Goal: Task Accomplishment & Management: Complete application form

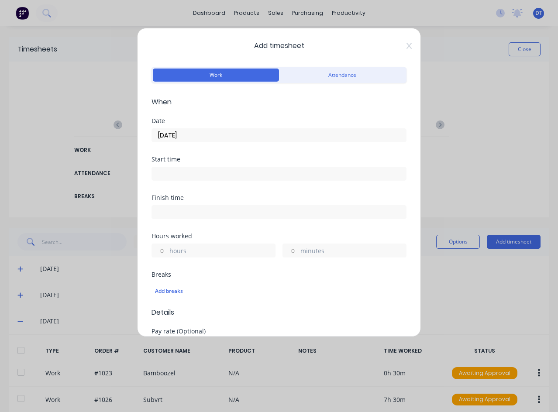
click at [403, 50] on div "Add timesheet Work Attendance When Date [DATE] Start time Finish time Hours wor…" at bounding box center [279, 182] width 284 height 309
click at [406, 47] on icon at bounding box center [408, 46] width 5 height 6
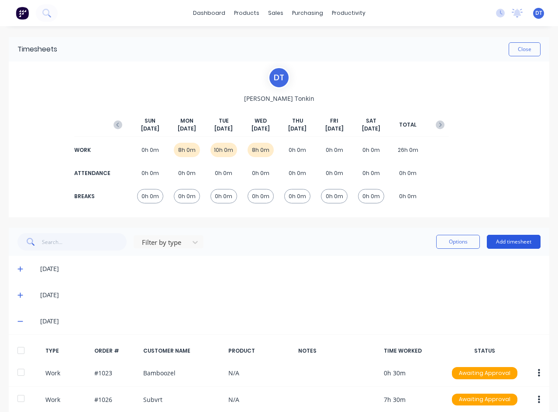
click at [499, 242] on button "Add timesheet" at bounding box center [514, 242] width 54 height 14
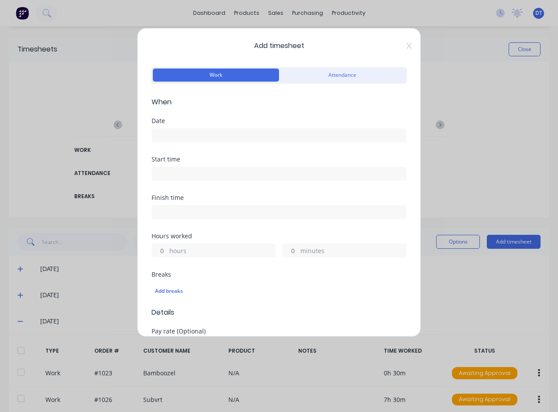
click at [175, 137] on input at bounding box center [279, 135] width 254 height 13
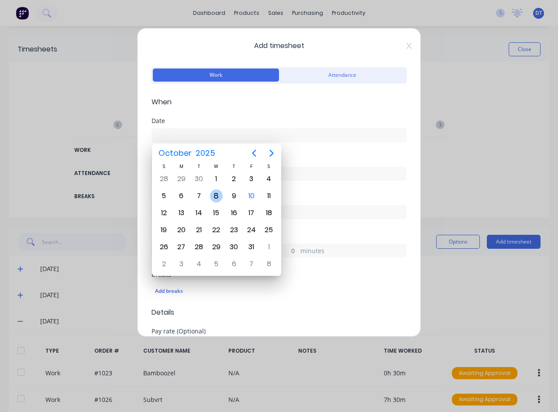
click at [215, 196] on div "8" at bounding box center [216, 195] width 13 height 13
type input "[DATE]"
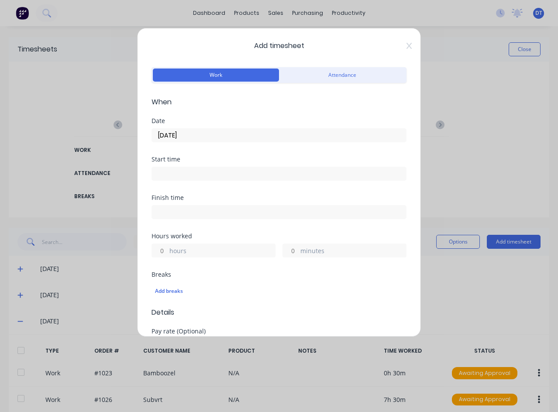
click at [168, 250] on div "hours" at bounding box center [213, 250] width 124 height 14
click at [161, 251] on input "hours" at bounding box center [159, 250] width 15 height 13
type input "1"
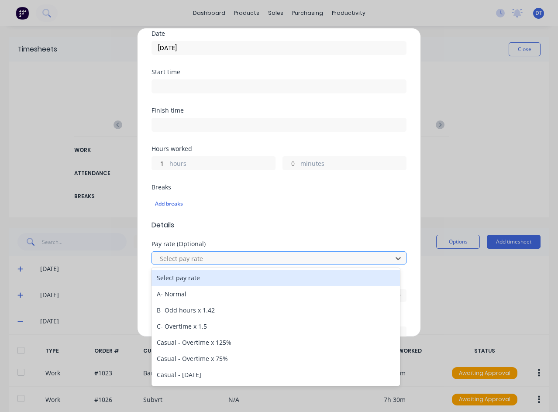
click at [232, 260] on div at bounding box center [273, 258] width 229 height 11
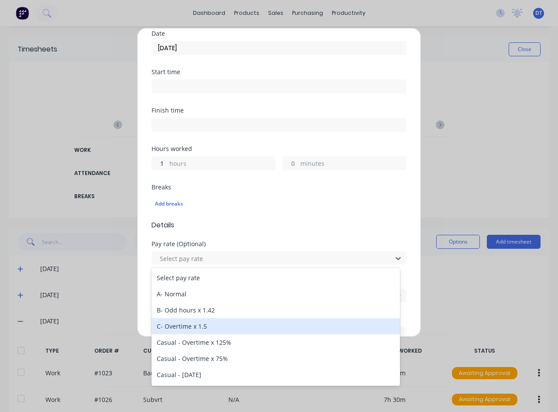
click at [206, 323] on div "C- Overtime x 1.5" at bounding box center [275, 326] width 248 height 16
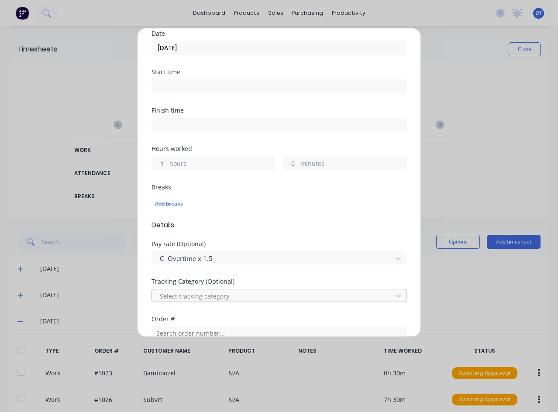
click at [241, 293] on div at bounding box center [273, 296] width 229 height 11
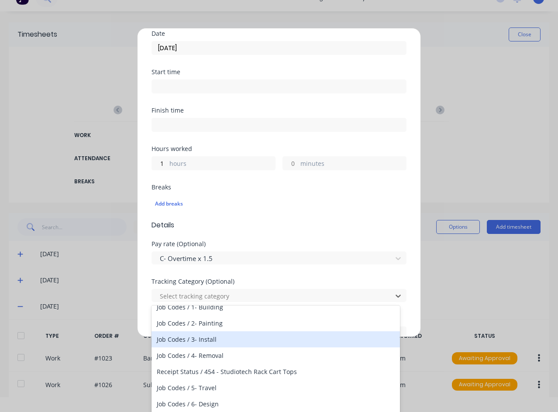
scroll to position [44, 0]
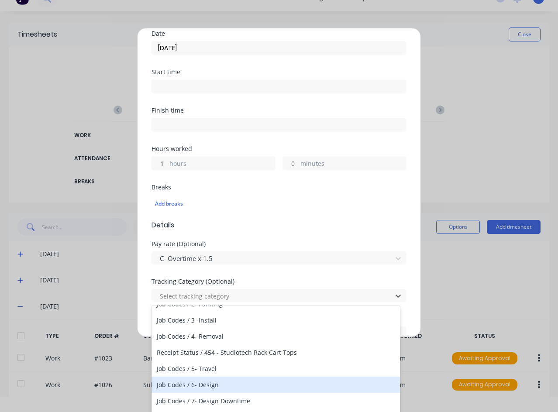
click at [212, 380] on div "Job Codes / 6- Design" at bounding box center [275, 385] width 248 height 16
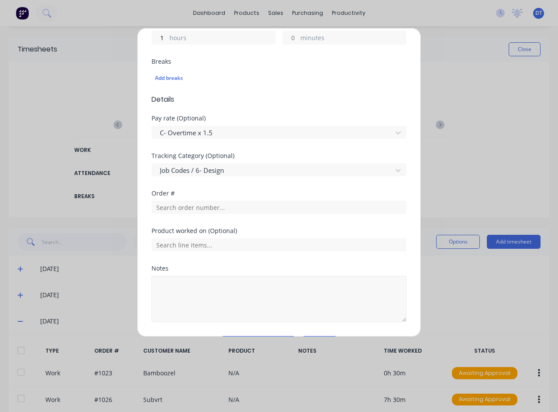
scroll to position [218, 0]
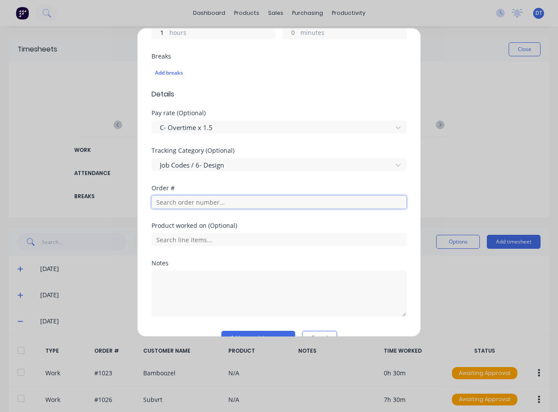
click at [227, 203] on input "text" at bounding box center [278, 201] width 255 height 13
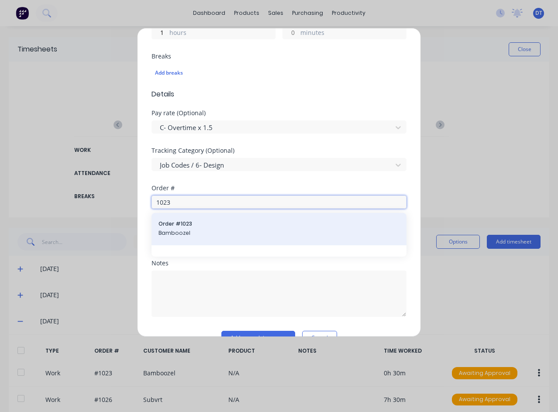
type input "1023"
drag, startPoint x: 224, startPoint y: 237, endPoint x: 227, endPoint y: 232, distance: 5.9
click at [227, 232] on span "Bamboozel" at bounding box center [278, 233] width 241 height 8
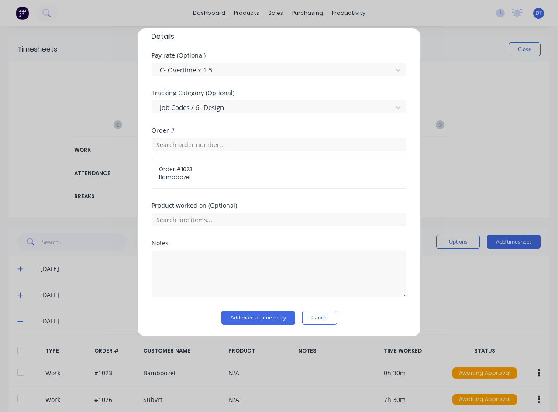
scroll to position [276, 0]
click at [254, 311] on button "Add manual time entry" at bounding box center [258, 317] width 74 height 14
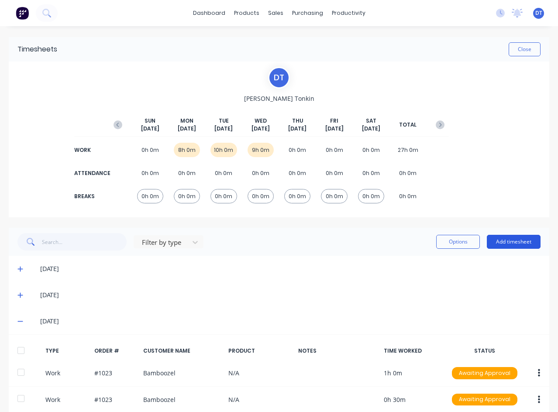
click at [509, 238] on button "Add timesheet" at bounding box center [514, 242] width 54 height 14
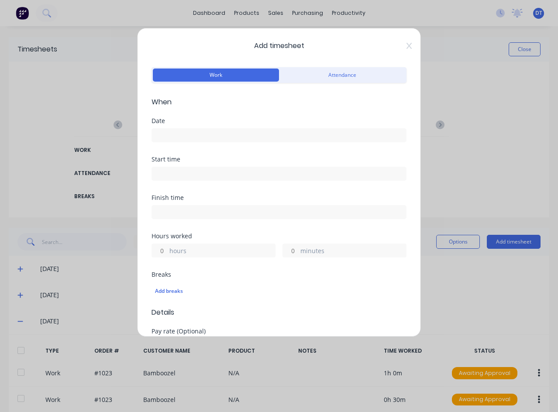
click at [306, 131] on input at bounding box center [279, 135] width 254 height 13
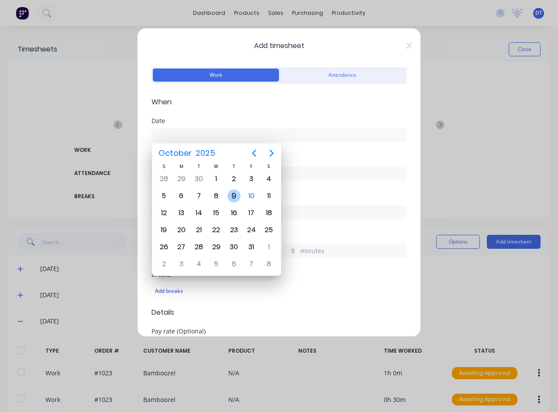
click at [235, 190] on div "9" at bounding box center [233, 195] width 13 height 13
type input "[DATE]"
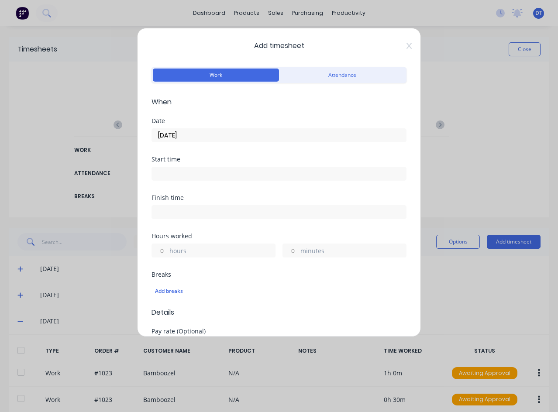
click at [164, 250] on input "hours" at bounding box center [159, 250] width 15 height 13
click at [160, 249] on input "hours" at bounding box center [159, 250] width 15 height 13
type input "3"
click at [292, 252] on input "minutes" at bounding box center [290, 250] width 15 height 13
type input "30"
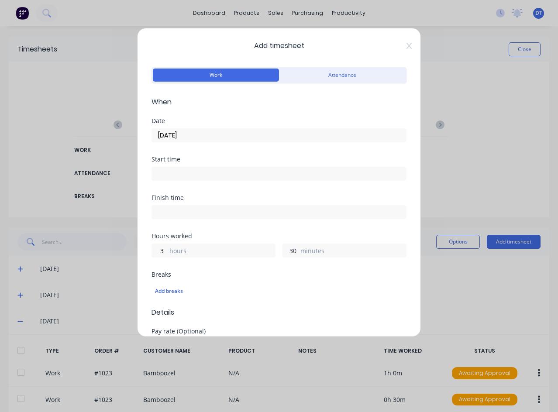
scroll to position [87, 0]
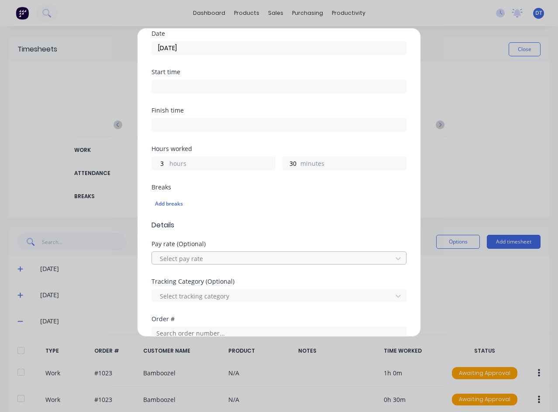
click at [230, 260] on div at bounding box center [273, 258] width 229 height 11
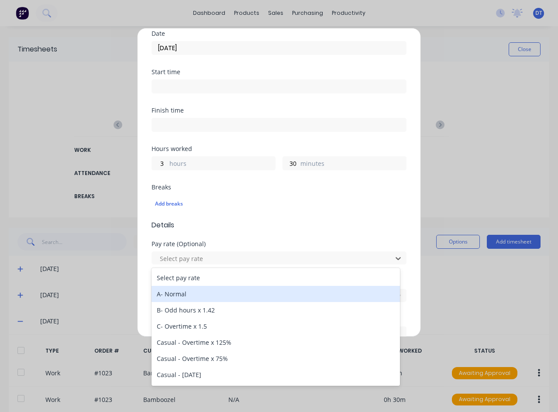
click at [193, 298] on div "A- Normal" at bounding box center [275, 294] width 248 height 16
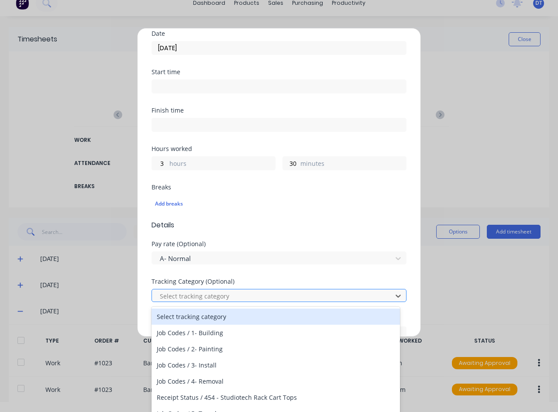
click at [264, 293] on div at bounding box center [273, 296] width 229 height 11
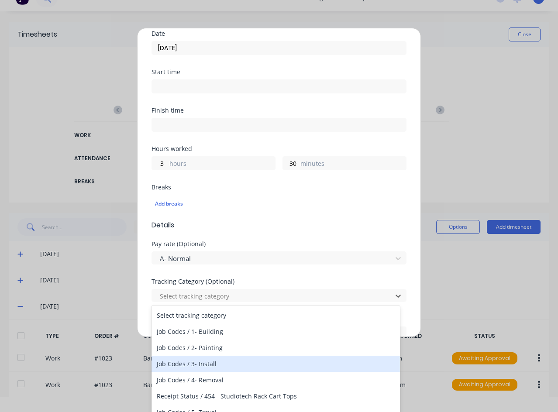
scroll to position [44, 0]
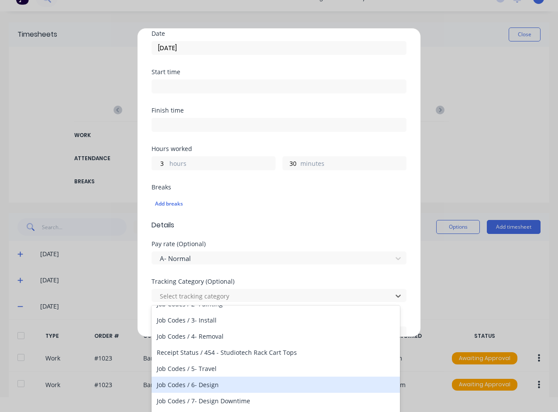
click at [216, 385] on div "Job Codes / 6- Design" at bounding box center [275, 385] width 248 height 16
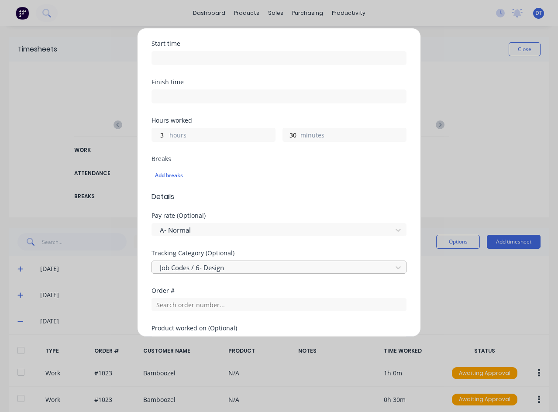
scroll to position [131, 0]
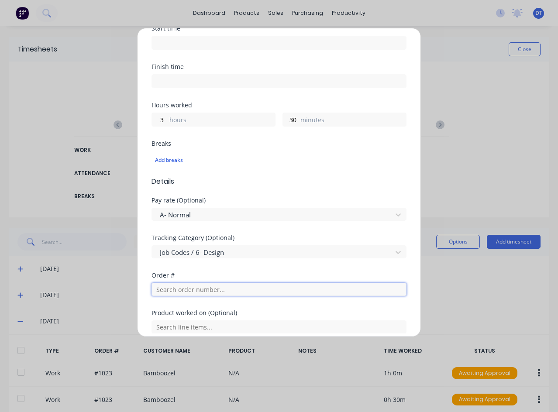
click at [184, 289] on input "text" at bounding box center [278, 289] width 255 height 13
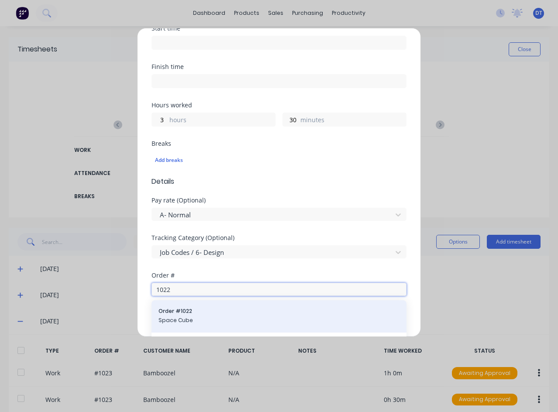
scroll to position [239, 0]
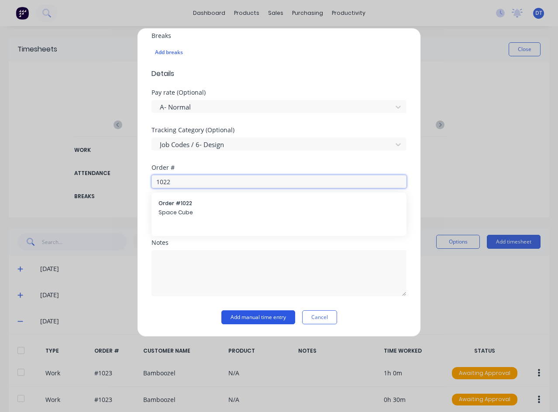
type input "1022"
drag, startPoint x: 265, startPoint y: 319, endPoint x: 260, endPoint y: 322, distance: 5.9
click at [263, 319] on button "Add manual time entry" at bounding box center [258, 317] width 74 height 14
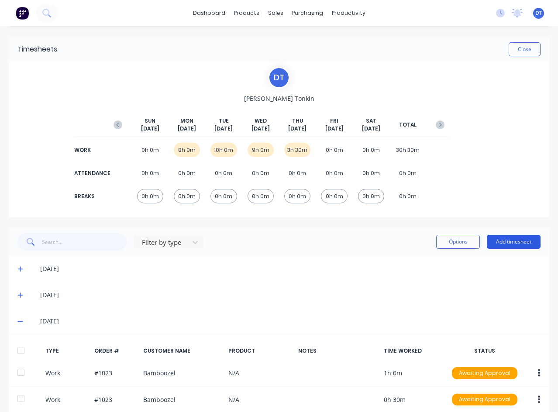
click at [502, 239] on button "Add timesheet" at bounding box center [514, 242] width 54 height 14
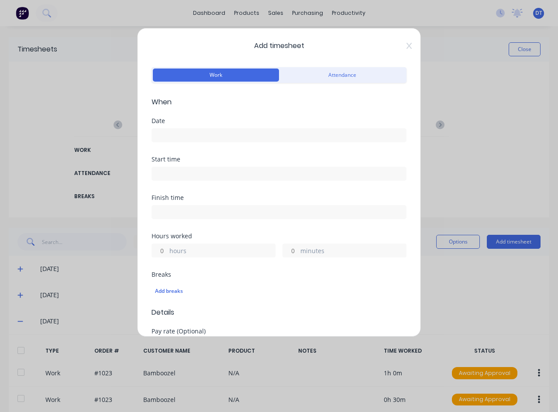
click at [193, 135] on input at bounding box center [279, 135] width 254 height 13
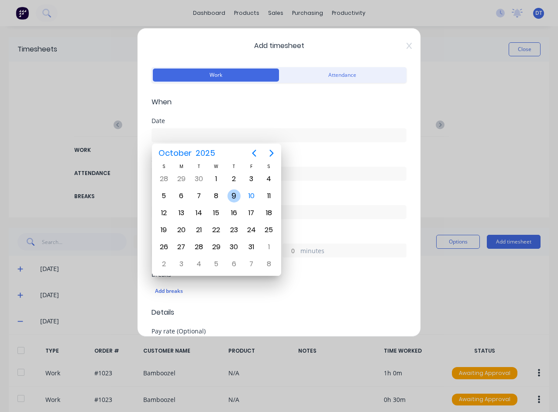
click at [234, 196] on div "9" at bounding box center [233, 195] width 13 height 13
type input "[DATE]"
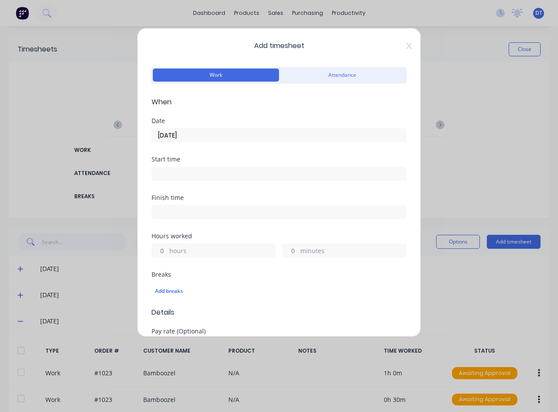
click at [166, 252] on input "hours" at bounding box center [159, 250] width 15 height 13
click at [293, 249] on input "minutes" at bounding box center [290, 250] width 15 height 13
type input "30"
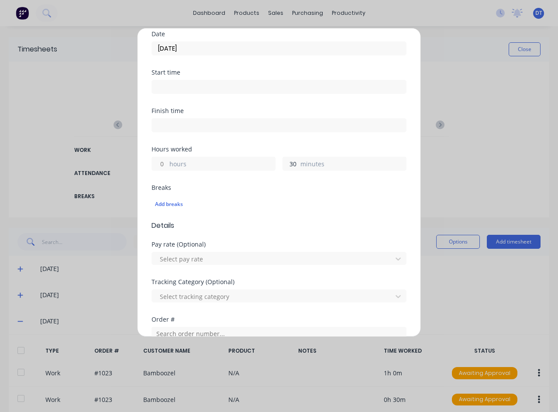
scroll to position [87, 0]
click at [240, 259] on div at bounding box center [273, 258] width 229 height 11
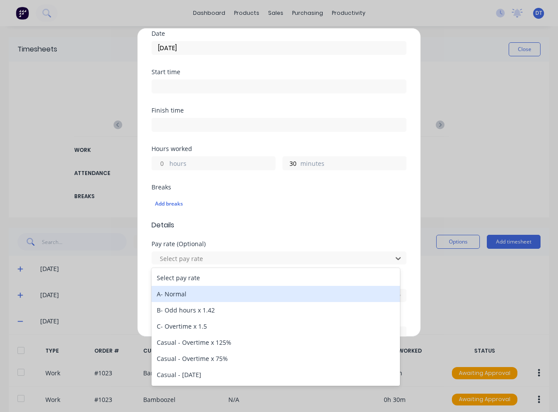
click at [203, 289] on div "A- Normal" at bounding box center [275, 294] width 248 height 16
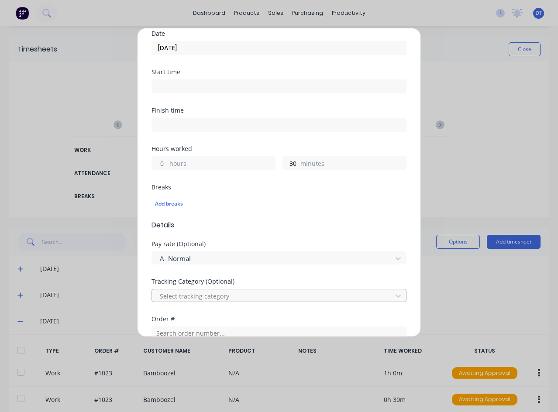
click at [243, 300] on div at bounding box center [273, 296] width 229 height 11
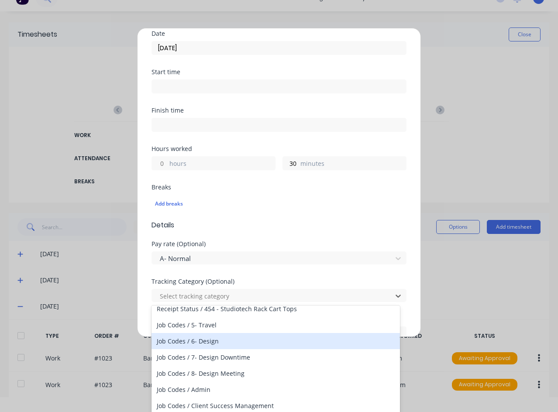
click at [213, 343] on div "Job Codes / 6- Design" at bounding box center [275, 341] width 248 height 16
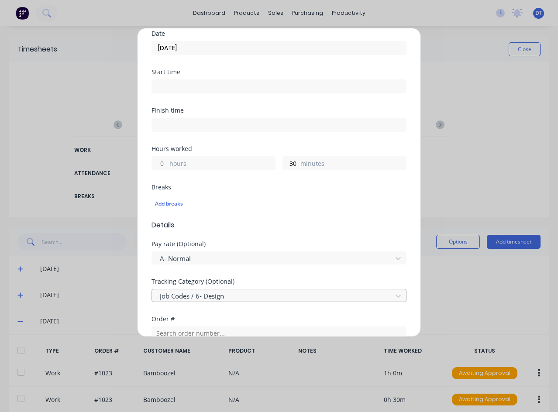
scroll to position [175, 0]
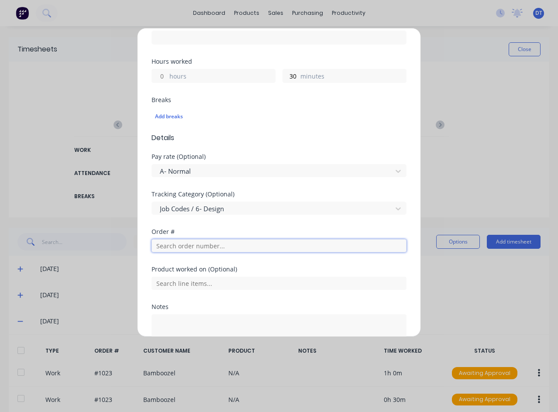
click at [196, 246] on input "text" at bounding box center [278, 245] width 255 height 13
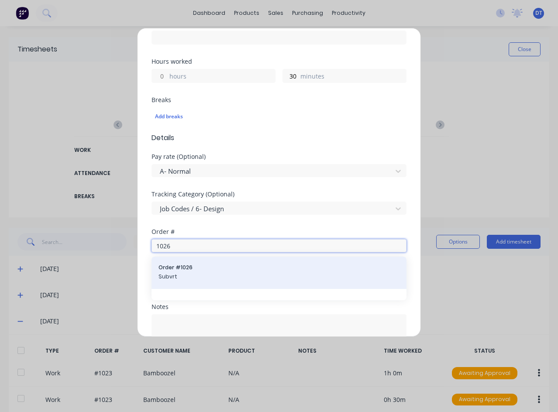
type input "1026"
click at [210, 272] on div "Order # 1026 Subvrt" at bounding box center [278, 273] width 241 height 18
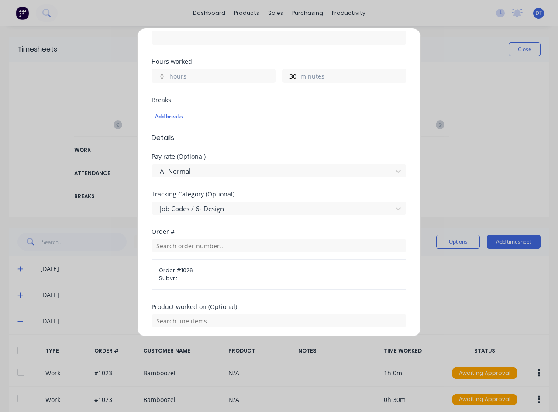
scroll to position [262, 0]
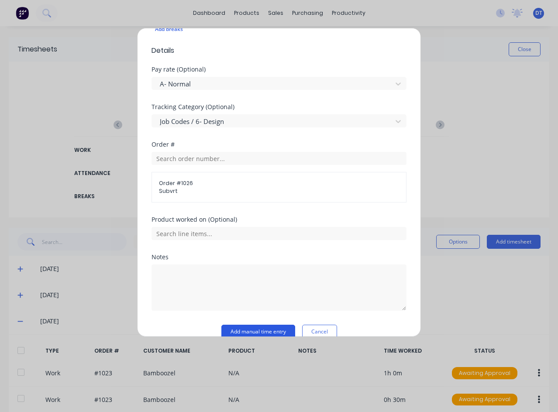
click at [270, 332] on button "Add manual time entry" at bounding box center [258, 332] width 74 height 14
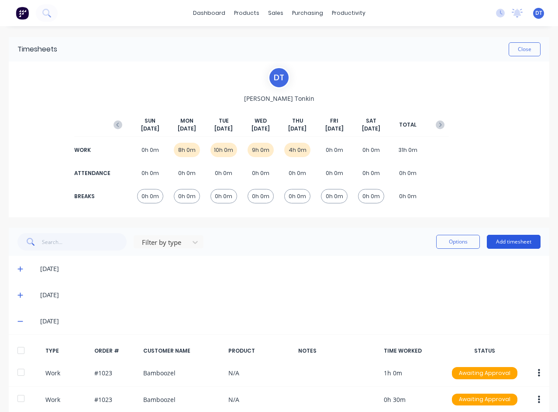
click at [507, 242] on button "Add timesheet" at bounding box center [514, 242] width 54 height 14
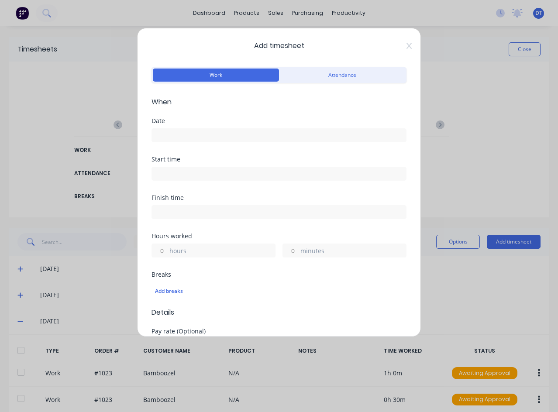
click at [182, 139] on input at bounding box center [279, 135] width 254 height 13
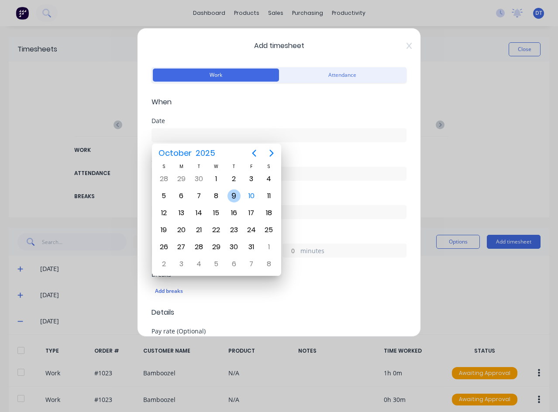
click at [235, 198] on div "9" at bounding box center [233, 195] width 13 height 13
type input "[DATE]"
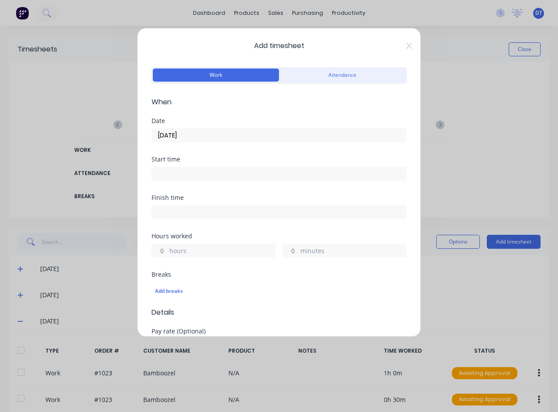
drag, startPoint x: 164, startPoint y: 251, endPoint x: 160, endPoint y: 251, distance: 4.8
click at [160, 251] on input "hours" at bounding box center [159, 250] width 15 height 13
type input "3"
click at [291, 251] on input "minutes" at bounding box center [290, 250] width 15 height 13
type input "30"
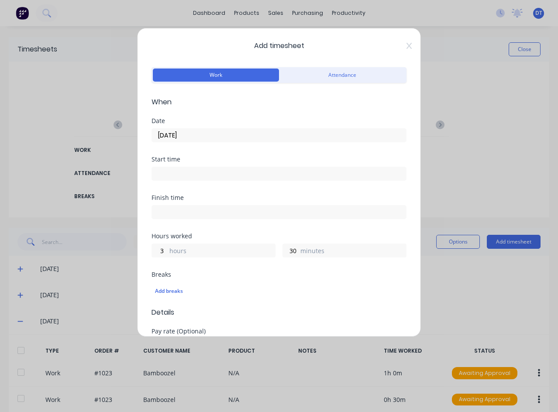
click at [228, 312] on span "Details" at bounding box center [278, 312] width 255 height 10
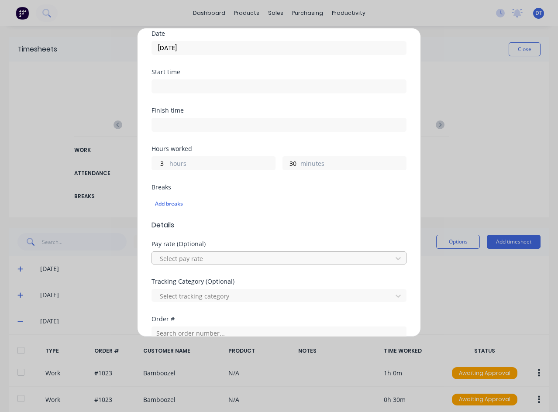
click at [240, 264] on div "Select pay rate" at bounding box center [273, 258] width 234 height 13
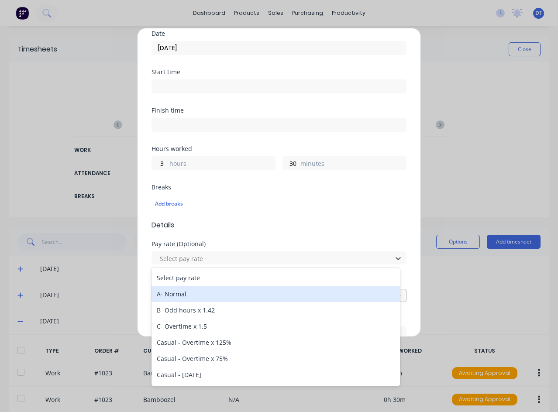
click at [207, 295] on div "A- Normal" at bounding box center [275, 294] width 248 height 16
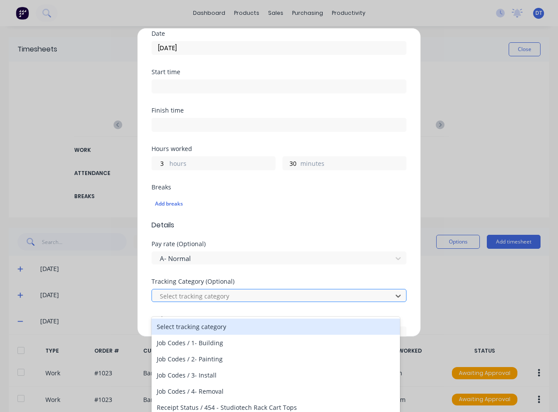
click at [240, 294] on div at bounding box center [273, 296] width 229 height 11
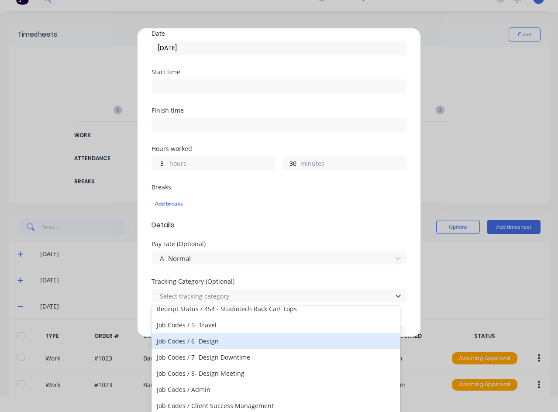
click at [206, 342] on div "Job Codes / 6- Design" at bounding box center [275, 341] width 248 height 16
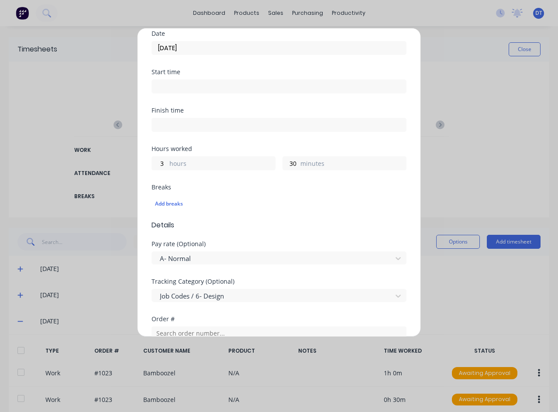
scroll to position [175, 0]
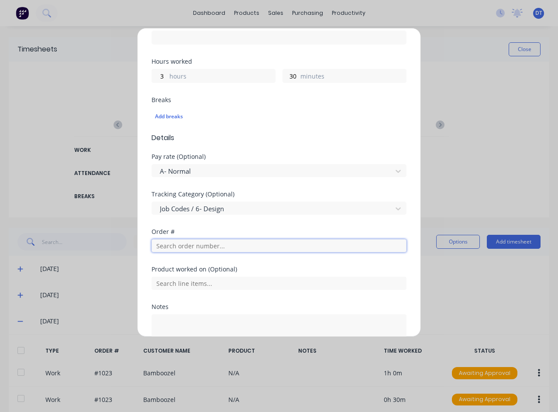
click at [212, 246] on input "text" at bounding box center [278, 245] width 255 height 13
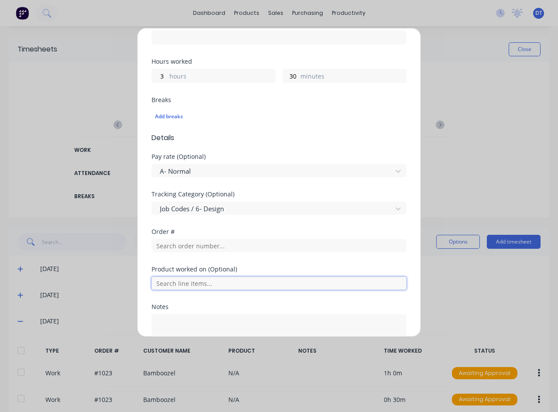
click at [188, 282] on input "text" at bounding box center [278, 283] width 255 height 13
click at [144, 242] on div "Add timesheet Work Attendance When Date [DATE] Start time Finish time Hours wor…" at bounding box center [279, 182] width 284 height 309
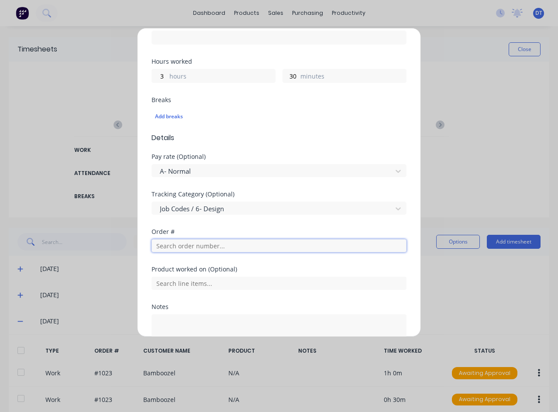
click at [167, 243] on input "text" at bounding box center [278, 245] width 255 height 13
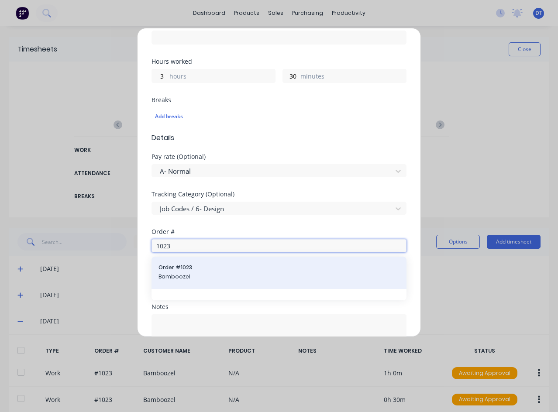
type input "1023"
click at [236, 271] on span "Order # 1023" at bounding box center [278, 268] width 241 height 8
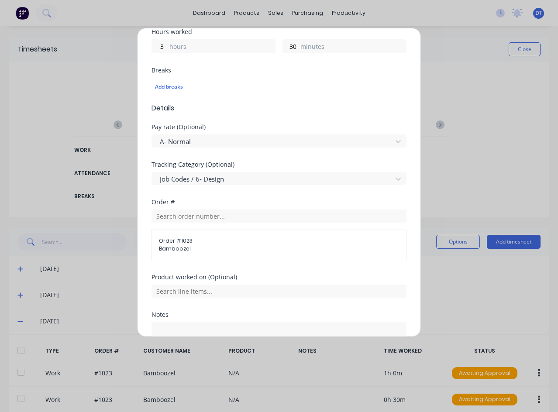
scroll to position [262, 0]
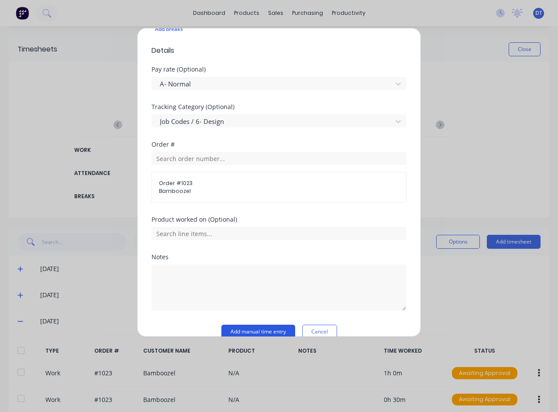
click at [268, 334] on button "Add manual time entry" at bounding box center [258, 332] width 74 height 14
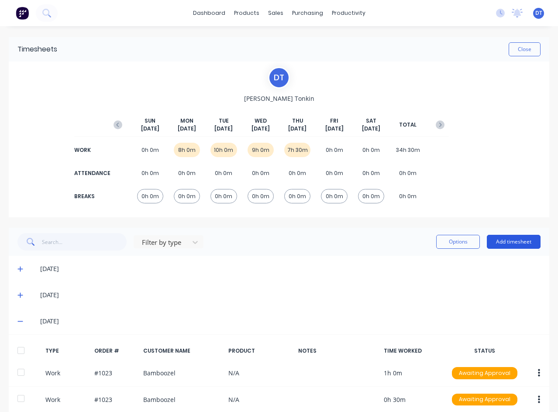
click at [512, 235] on button "Add timesheet" at bounding box center [514, 242] width 54 height 14
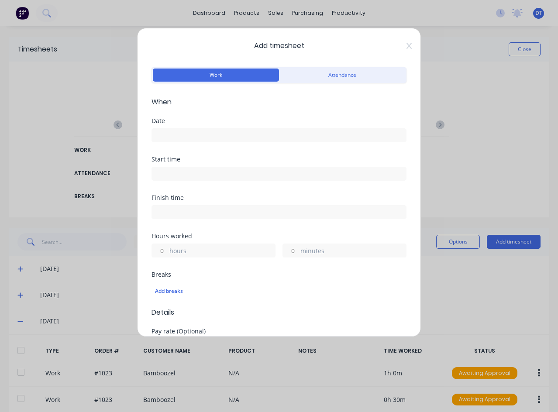
click at [168, 134] on input at bounding box center [279, 135] width 254 height 13
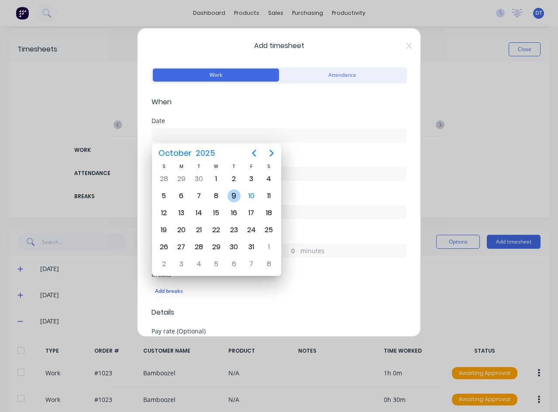
click at [239, 195] on div "9" at bounding box center [233, 195] width 13 height 13
type input "[DATE]"
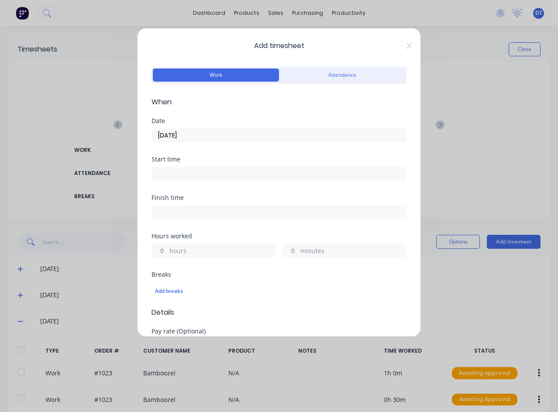
click at [164, 253] on input "hours" at bounding box center [159, 250] width 15 height 13
click at [296, 250] on div "minutes" at bounding box center [344, 250] width 124 height 14
click at [291, 251] on input "minutes" at bounding box center [290, 250] width 15 height 13
type input "30"
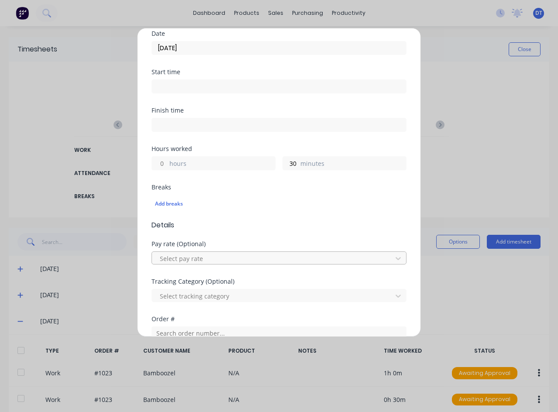
click at [219, 259] on div at bounding box center [273, 258] width 229 height 11
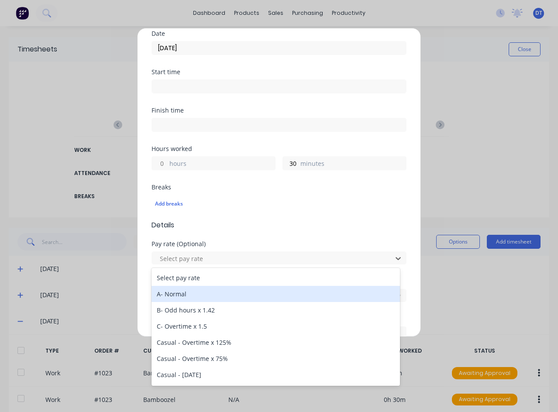
click at [190, 295] on div "A- Normal" at bounding box center [275, 294] width 248 height 16
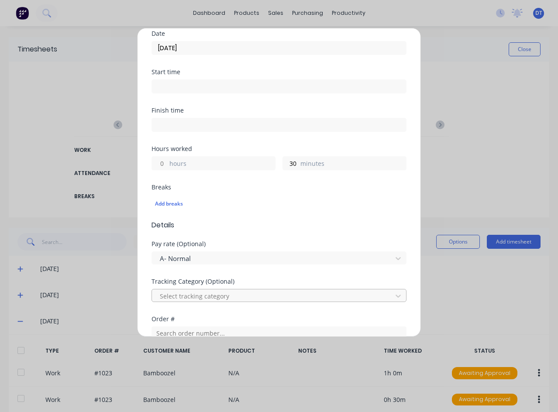
click at [249, 298] on div at bounding box center [273, 296] width 229 height 11
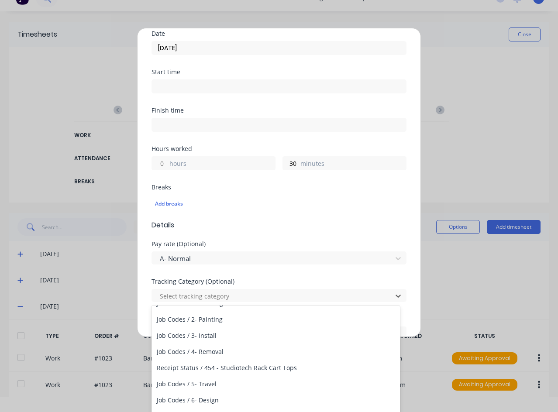
scroll to position [44, 0]
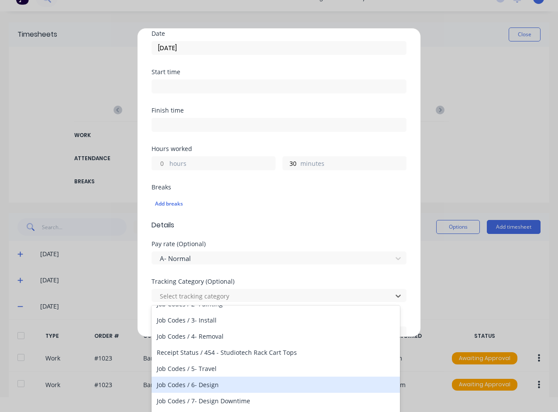
click at [206, 386] on div "Job Codes / 6- Design" at bounding box center [275, 385] width 248 height 16
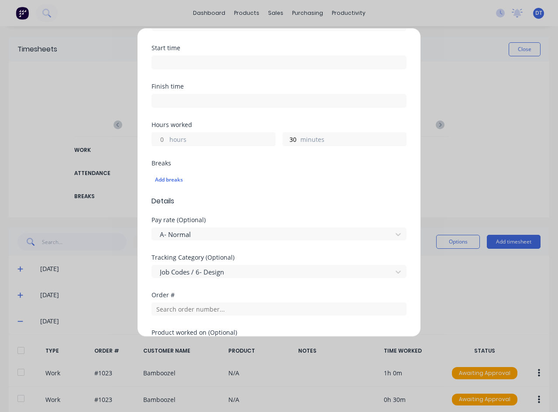
scroll to position [131, 0]
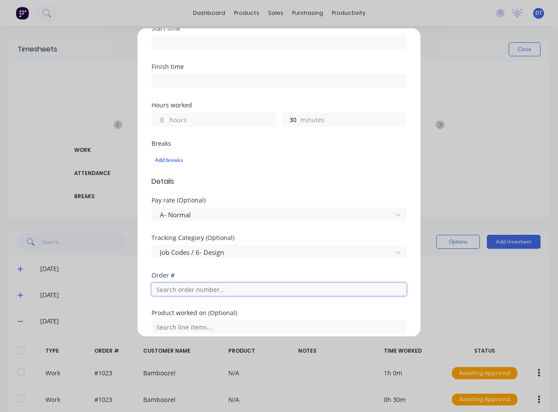
click at [224, 291] on input "text" at bounding box center [278, 289] width 255 height 13
type input "1020"
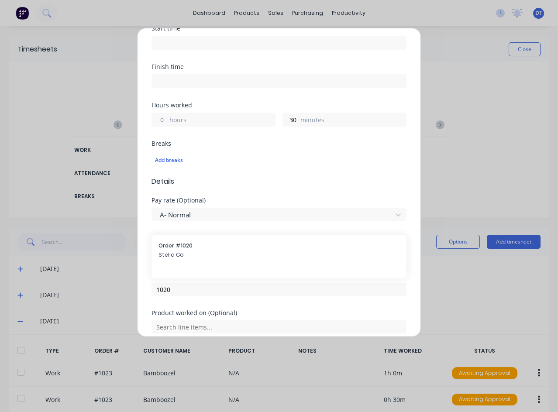
click at [250, 250] on div "Order # 1020 Stella Co" at bounding box center [278, 251] width 241 height 18
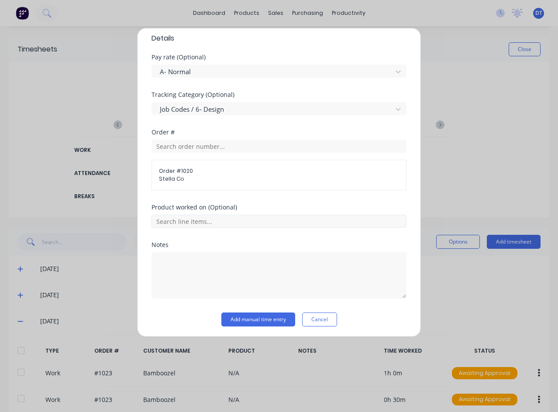
scroll to position [276, 0]
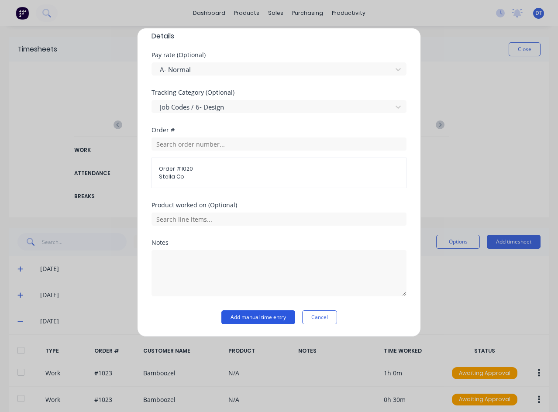
click at [269, 317] on button "Add manual time entry" at bounding box center [258, 317] width 74 height 14
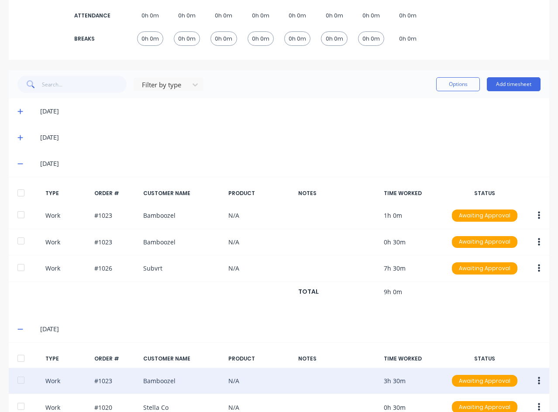
scroll to position [89, 0]
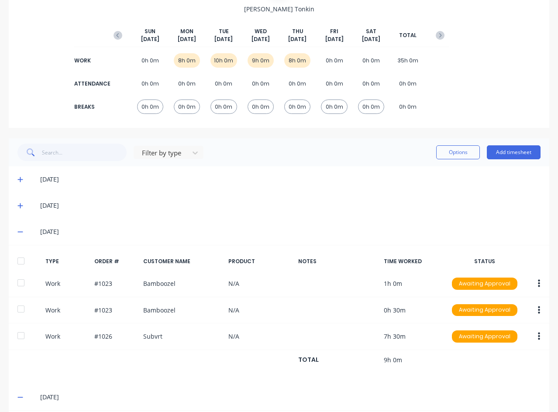
click at [20, 230] on icon at bounding box center [20, 232] width 6 height 6
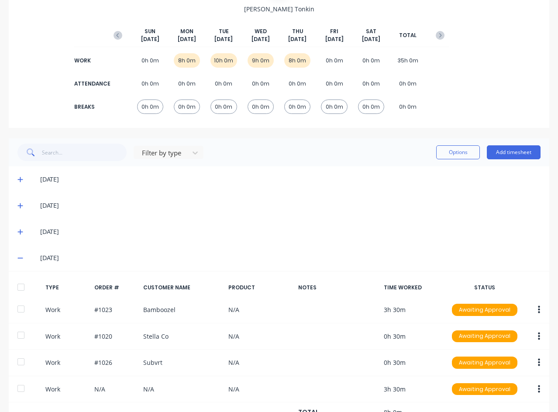
click at [20, 257] on icon at bounding box center [20, 258] width 6 height 6
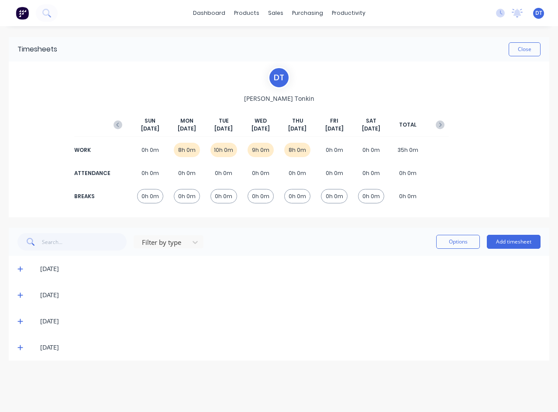
scroll to position [0, 0]
